Goal: Task Accomplishment & Management: Manage account settings

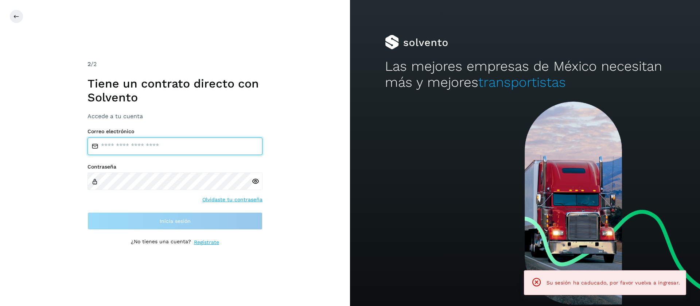
click at [168, 148] on input "email" at bounding box center [175, 147] width 175 height 18
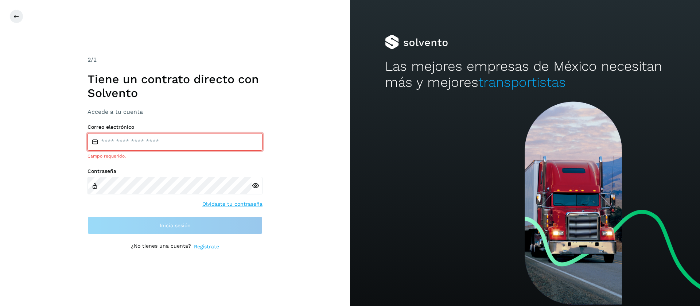
type input "**********"
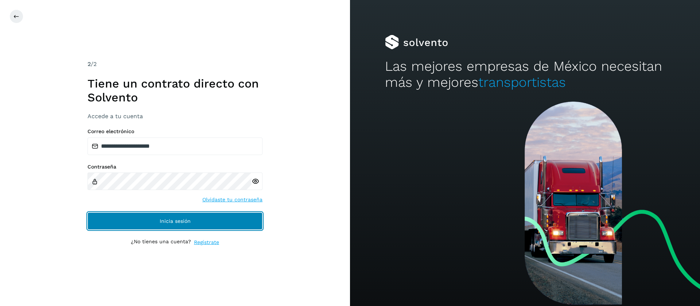
click at [177, 223] on span "Inicia sesión" at bounding box center [175, 221] width 31 height 5
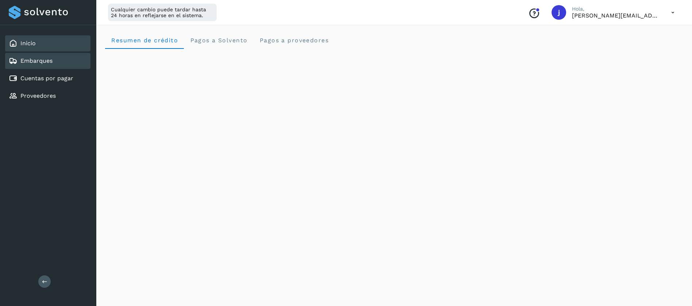
click at [29, 63] on link "Embarques" at bounding box center [36, 60] width 32 height 7
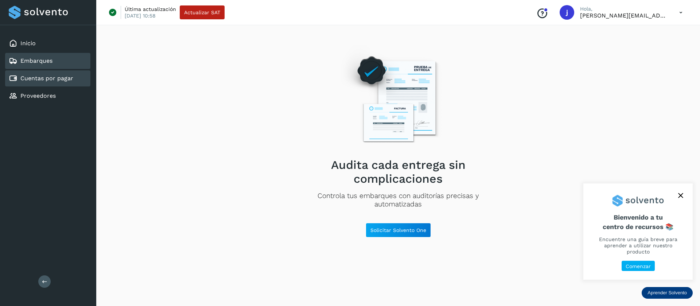
click at [44, 76] on link "Cuentas por pagar" at bounding box center [46, 78] width 53 height 7
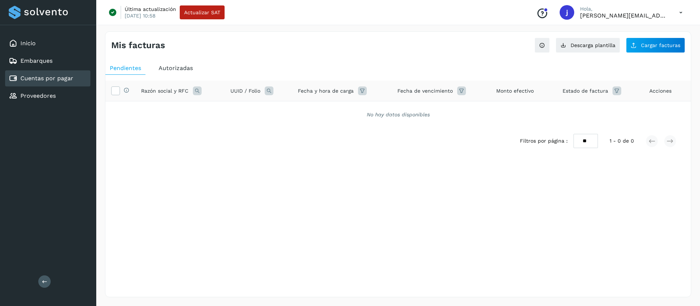
click at [185, 72] on div "Autorizadas" at bounding box center [175, 68] width 43 height 13
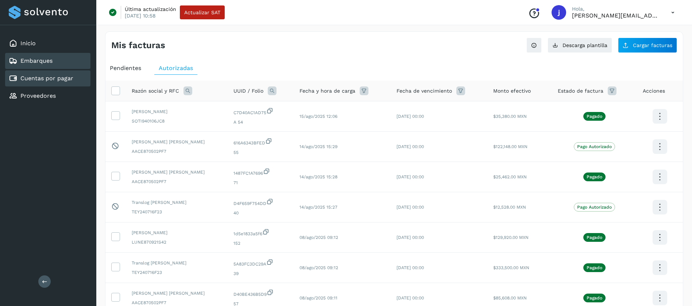
click at [49, 60] on link "Embarques" at bounding box center [36, 60] width 32 height 7
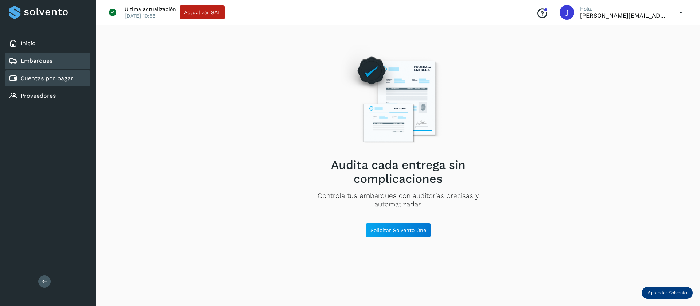
click at [56, 77] on link "Cuentas por pagar" at bounding box center [46, 78] width 53 height 7
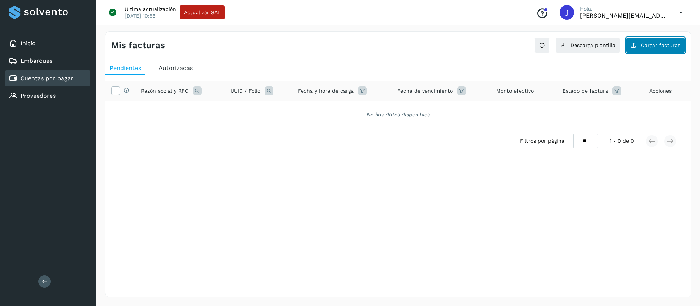
click at [649, 43] on span "Cargar facturas" at bounding box center [660, 45] width 39 height 5
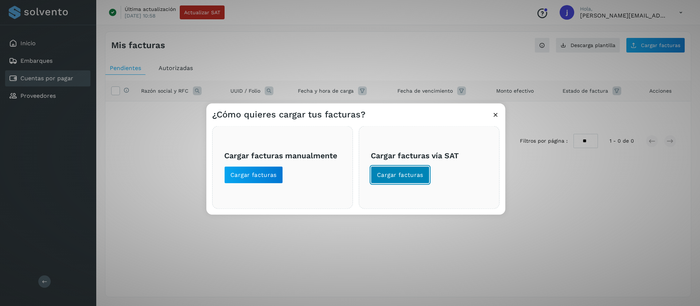
click at [409, 173] on span "Cargar facturas" at bounding box center [400, 175] width 46 height 8
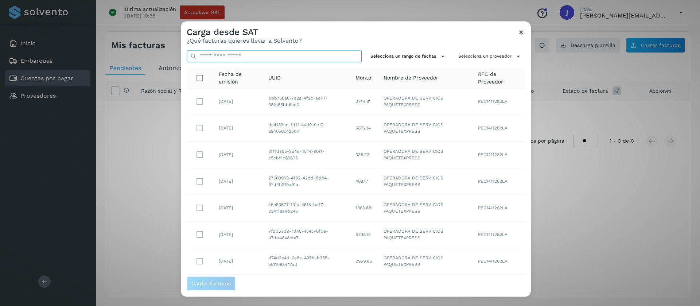
click at [279, 52] on input "text" at bounding box center [274, 56] width 175 height 12
paste input "**********"
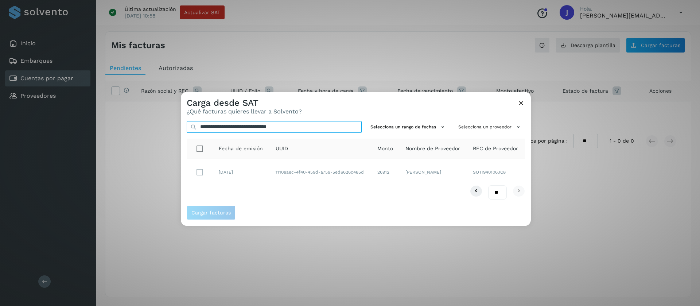
type input "**********"
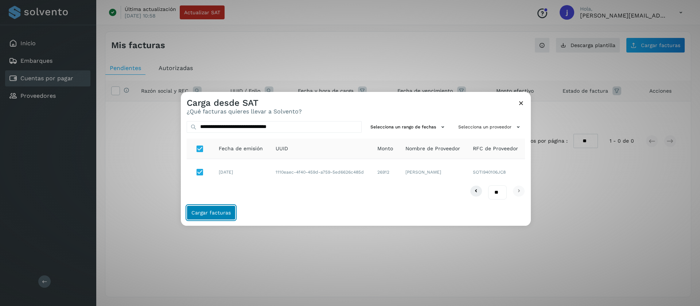
click at [216, 212] on span "Cargar facturas" at bounding box center [211, 212] width 39 height 5
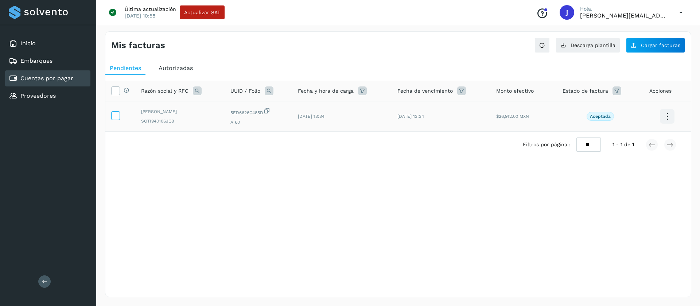
click at [113, 113] on icon at bounding box center [116, 115] width 8 height 8
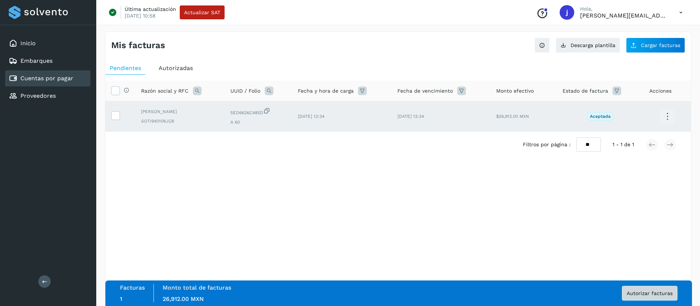
click at [643, 289] on button "Autorizar facturas" at bounding box center [649, 293] width 55 height 15
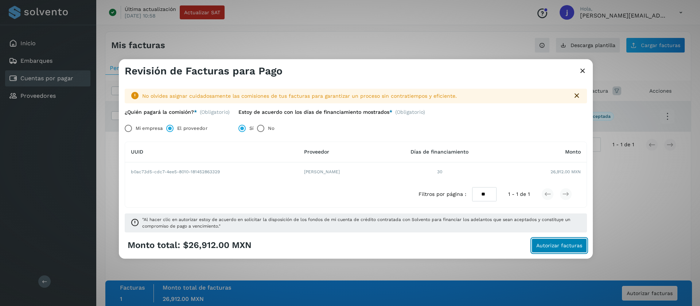
click at [560, 248] on span "Autorizar facturas" at bounding box center [560, 245] width 46 height 5
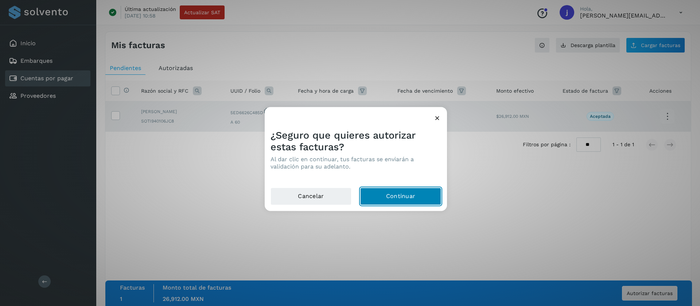
click at [414, 201] on button "Continuar" at bounding box center [400, 197] width 81 height 18
